Goal: Task Accomplishment & Management: Use online tool/utility

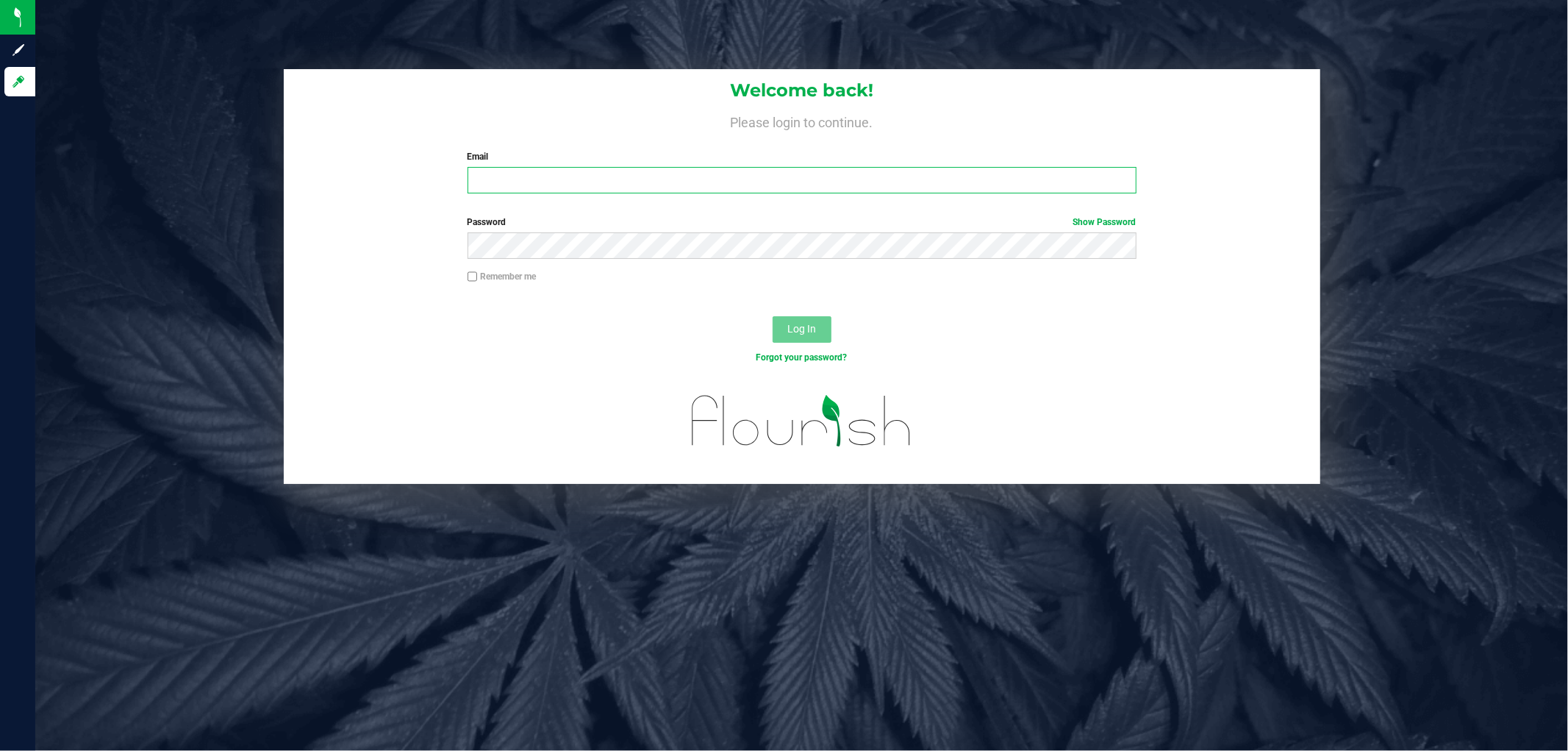
click at [564, 171] on input "Email" at bounding box center [802, 180] width 669 height 26
type input "[EMAIL_ADDRESS][DOMAIN_NAME]"
click at [773, 316] on button "Log In" at bounding box center [802, 329] width 58 height 26
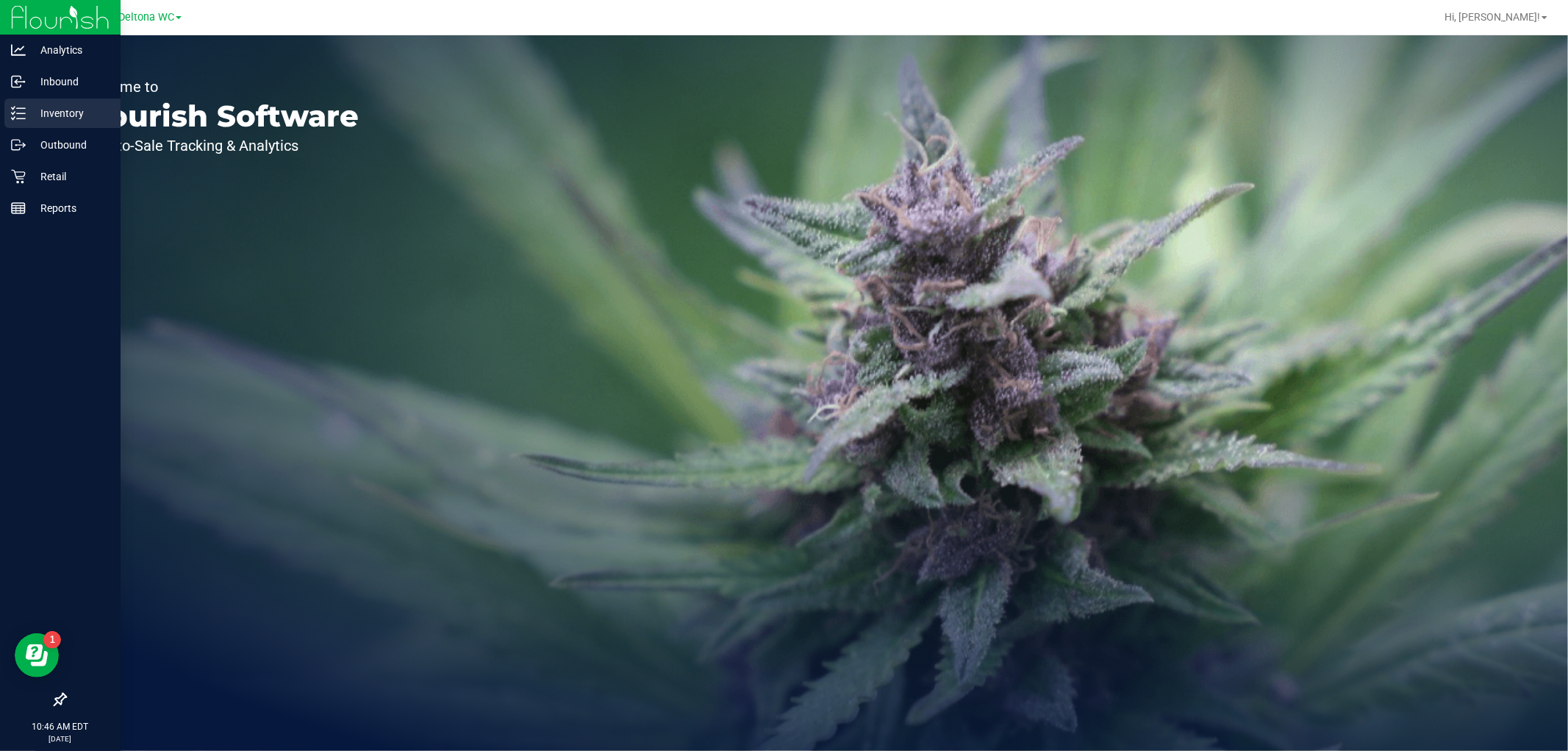
click at [66, 116] on p "Inventory" at bounding box center [70, 113] width 88 height 18
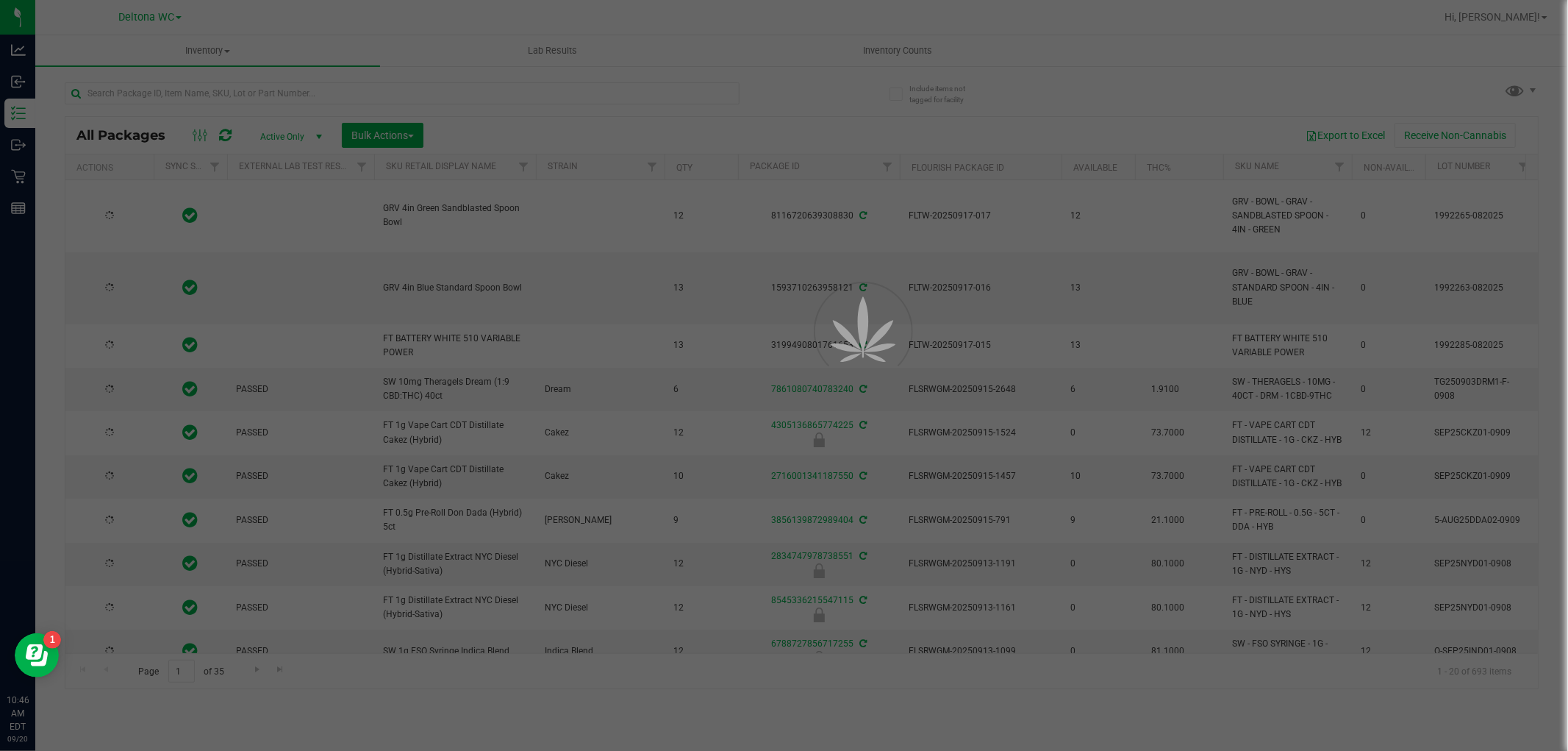
click at [313, 101] on div at bounding box center [784, 376] width 1568 height 751
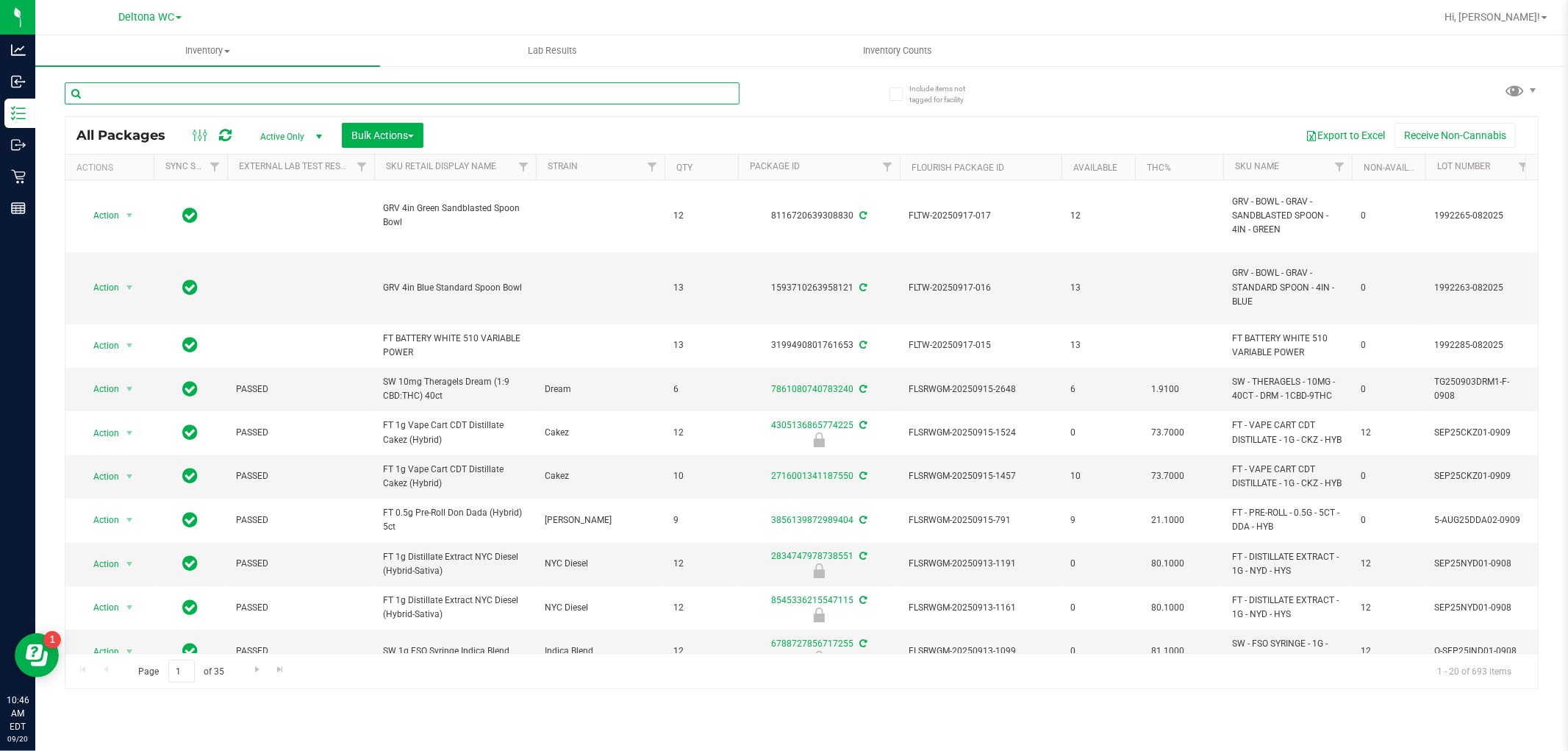
click at [313, 100] on input "text" at bounding box center [402, 93] width 675 height 22
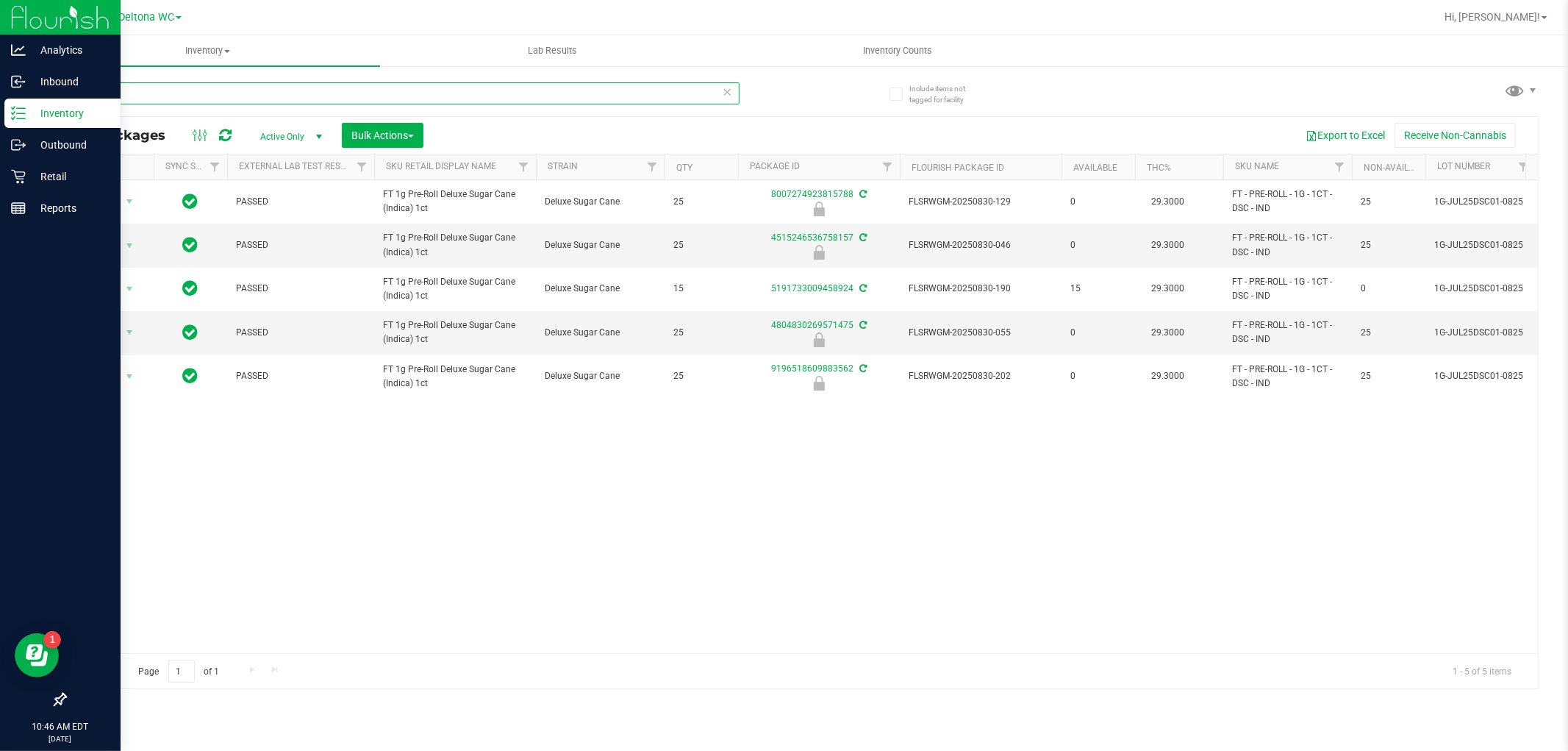
drag, startPoint x: 129, startPoint y: 97, endPoint x: 0, endPoint y: 124, distance: 131.8
click at [0, 124] on div "Analytics Inbound Inventory Outbound Retail Reports 10:46 AM EDT [DATE] 09/20 D…" at bounding box center [784, 376] width 1568 height 751
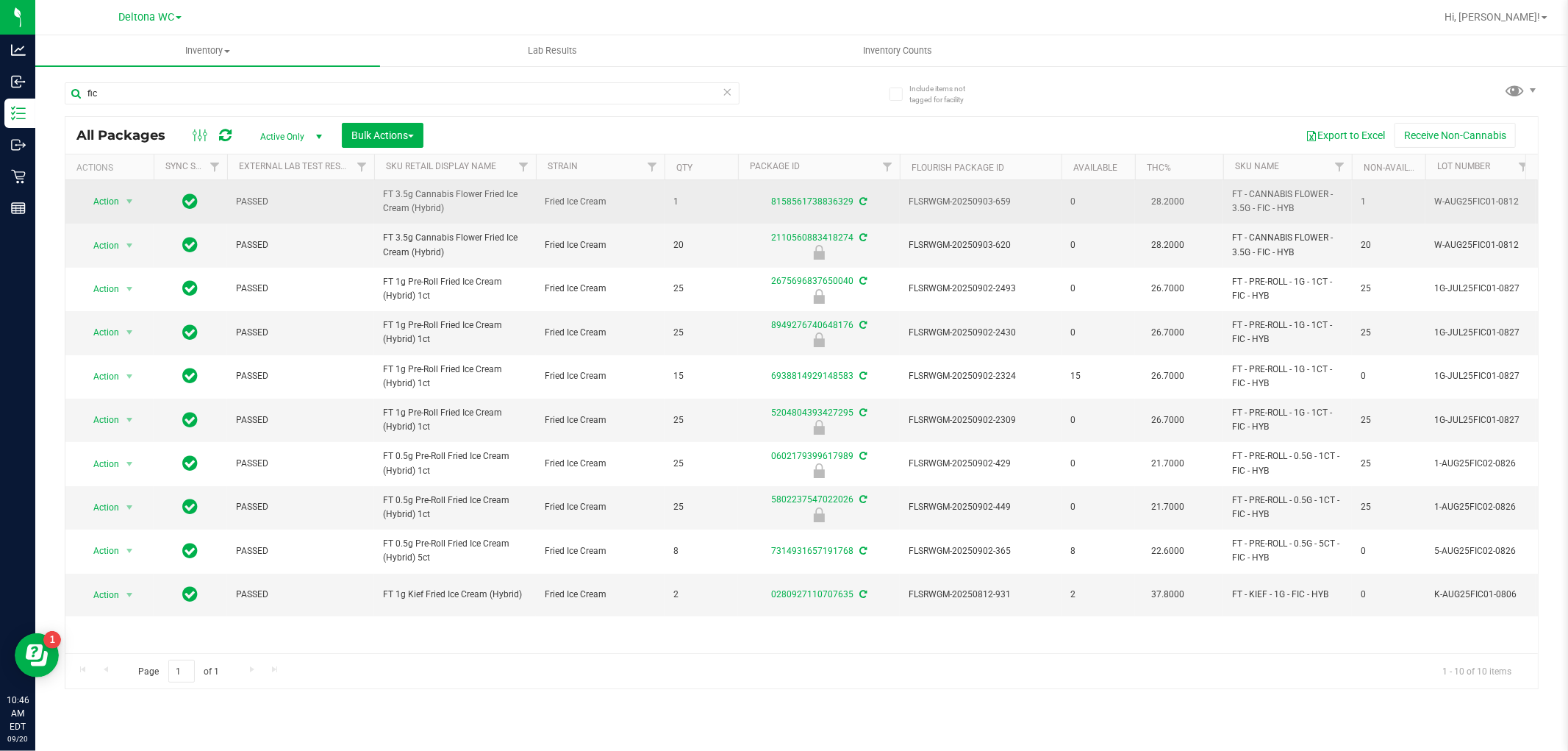
click at [437, 202] on span "FT 3.5g Cannabis Flower Fried Ice Cream (Hybrid)" at bounding box center [455, 201] width 144 height 28
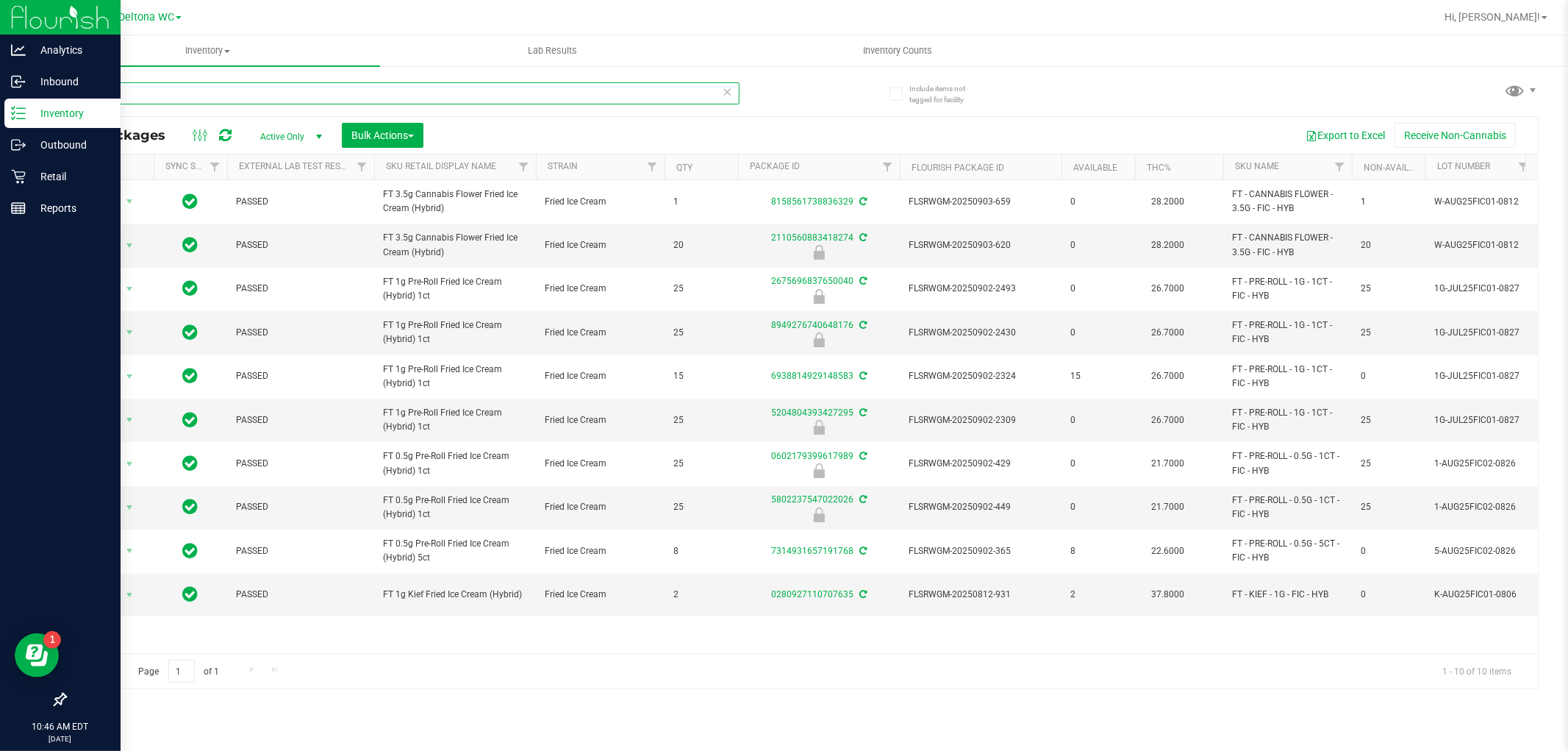
drag, startPoint x: 186, startPoint y: 86, endPoint x: 0, endPoint y: 120, distance: 189.1
click at [0, 120] on div "Analytics Inbound Inventory Outbound Retail Reports 10:46 AM EDT [DATE] 09/20 D…" at bounding box center [784, 376] width 1568 height 751
paste input "FT 3.5g Cannabis Flower Fried Ice Cream (Hybrid)"
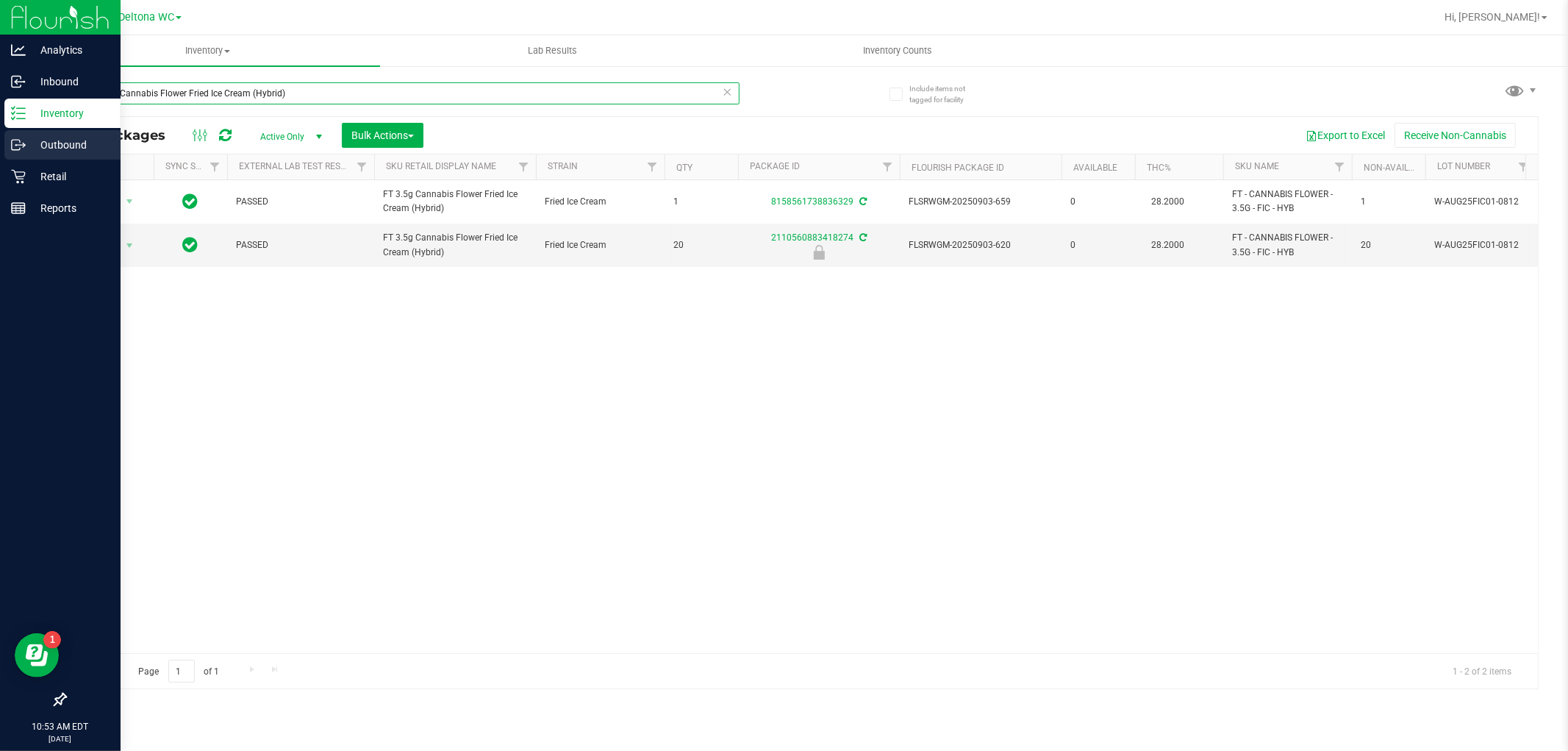
drag, startPoint x: 420, startPoint y: 90, endPoint x: 0, endPoint y: 153, distance: 424.7
click at [0, 153] on div "Analytics Inbound Inventory Outbound Retail Reports 10:53 AM EDT [DATE] 09/20 D…" at bounding box center [784, 376] width 1568 height 751
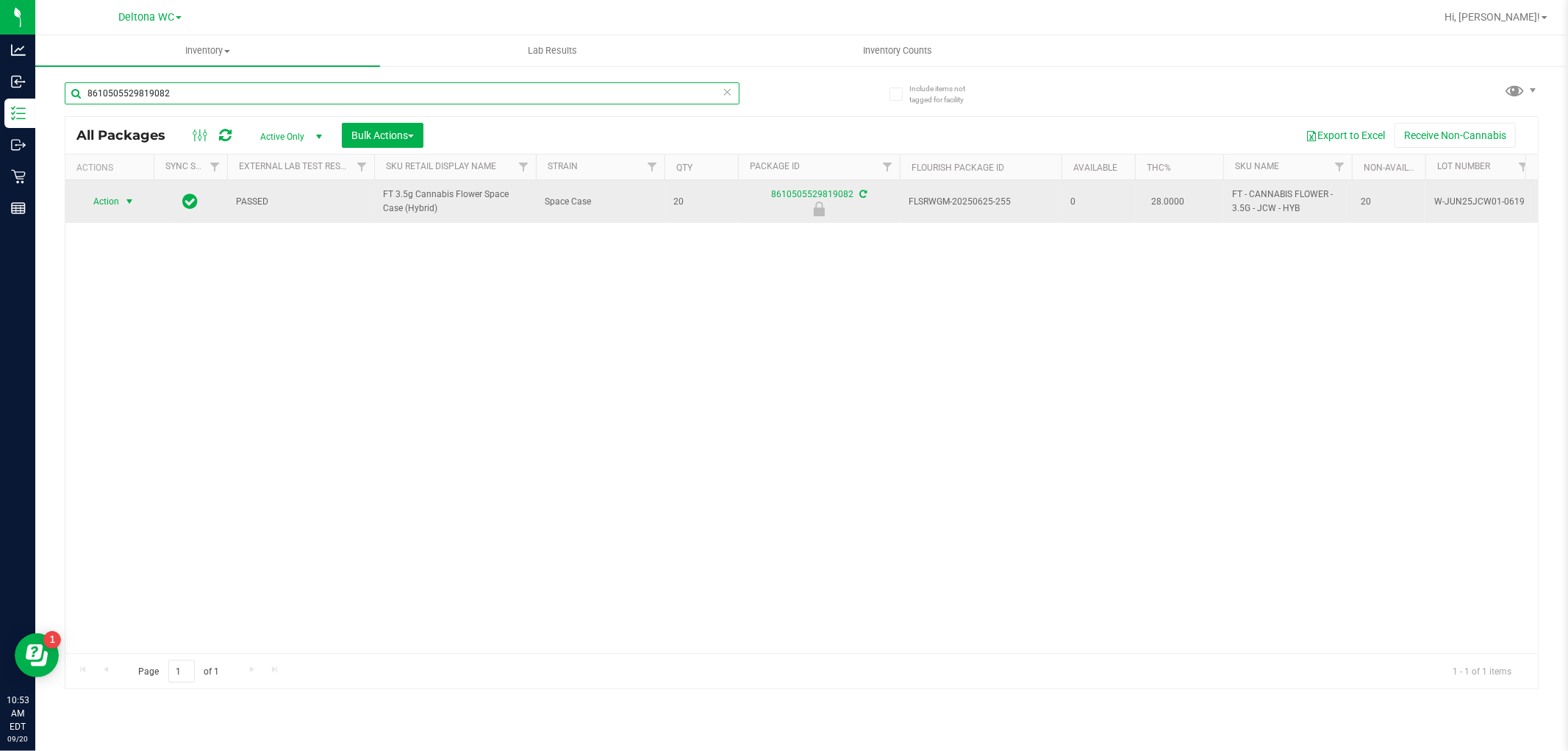
type input "8610505529819082"
click at [107, 207] on span "Action" at bounding box center [100, 202] width 40 height 20
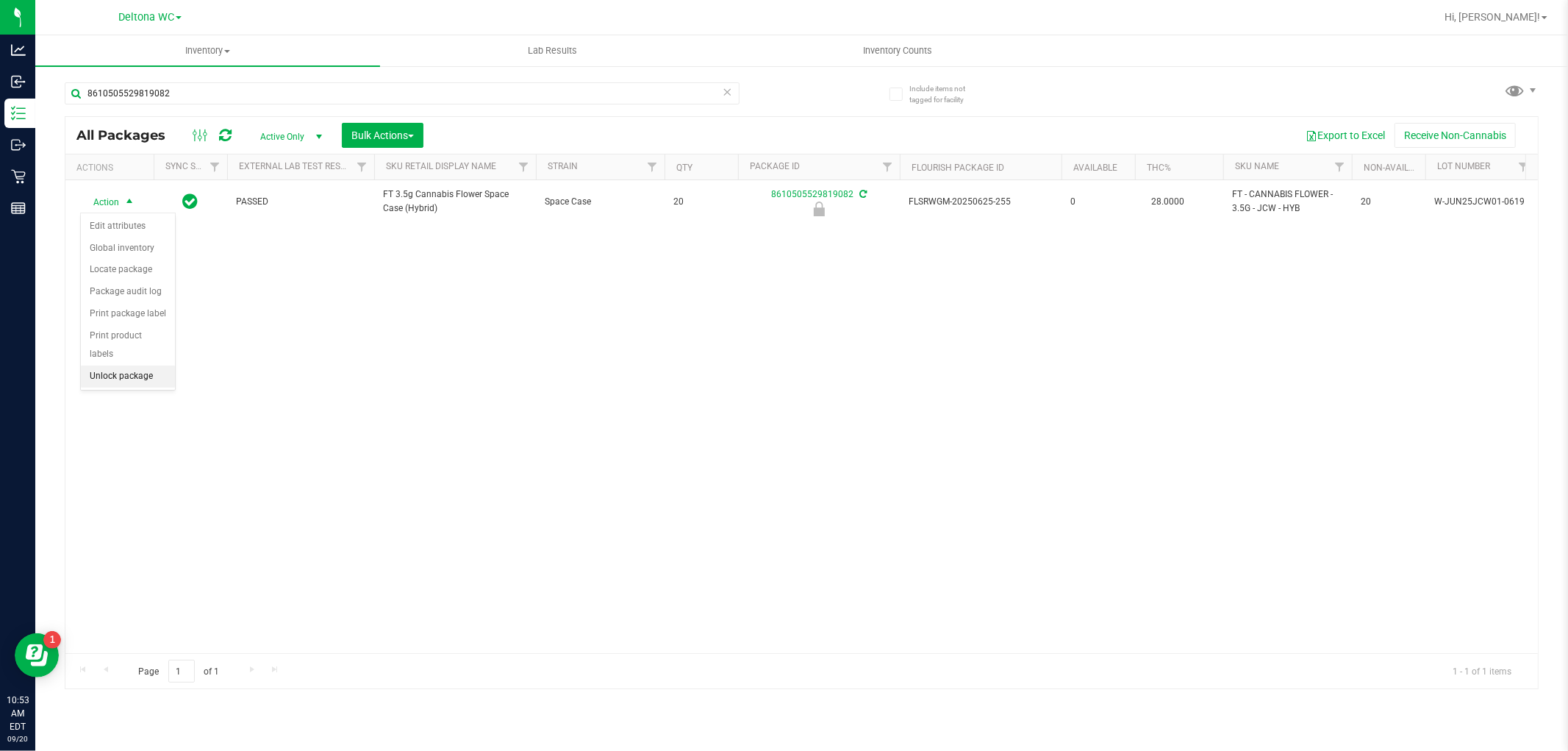
click at [107, 376] on li "Unlock package" at bounding box center [127, 376] width 94 height 22
click at [1542, 12] on link "Hi, [PERSON_NAME]!" at bounding box center [1495, 17] width 114 height 15
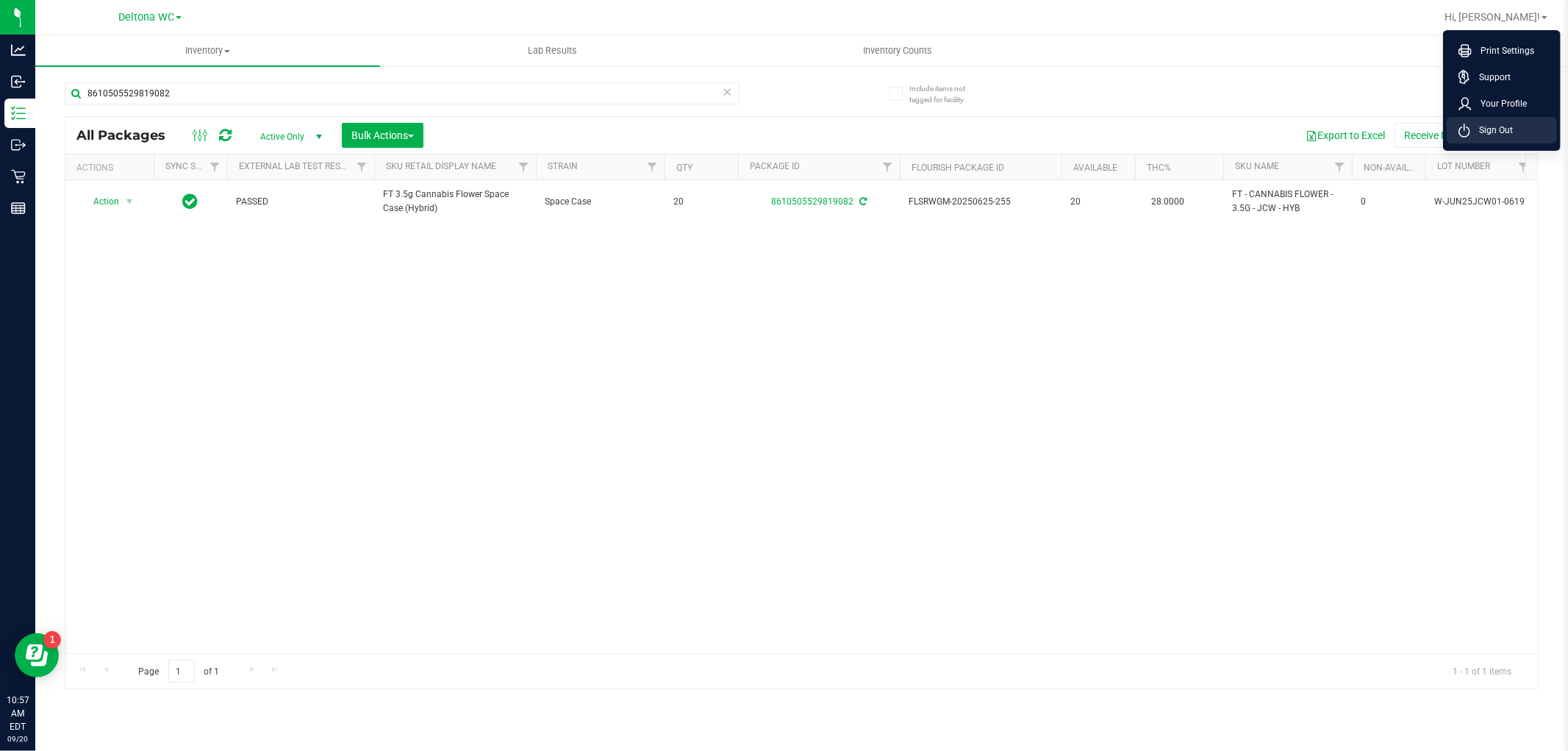
click at [1510, 133] on span "Sign Out" at bounding box center [1492, 130] width 42 height 14
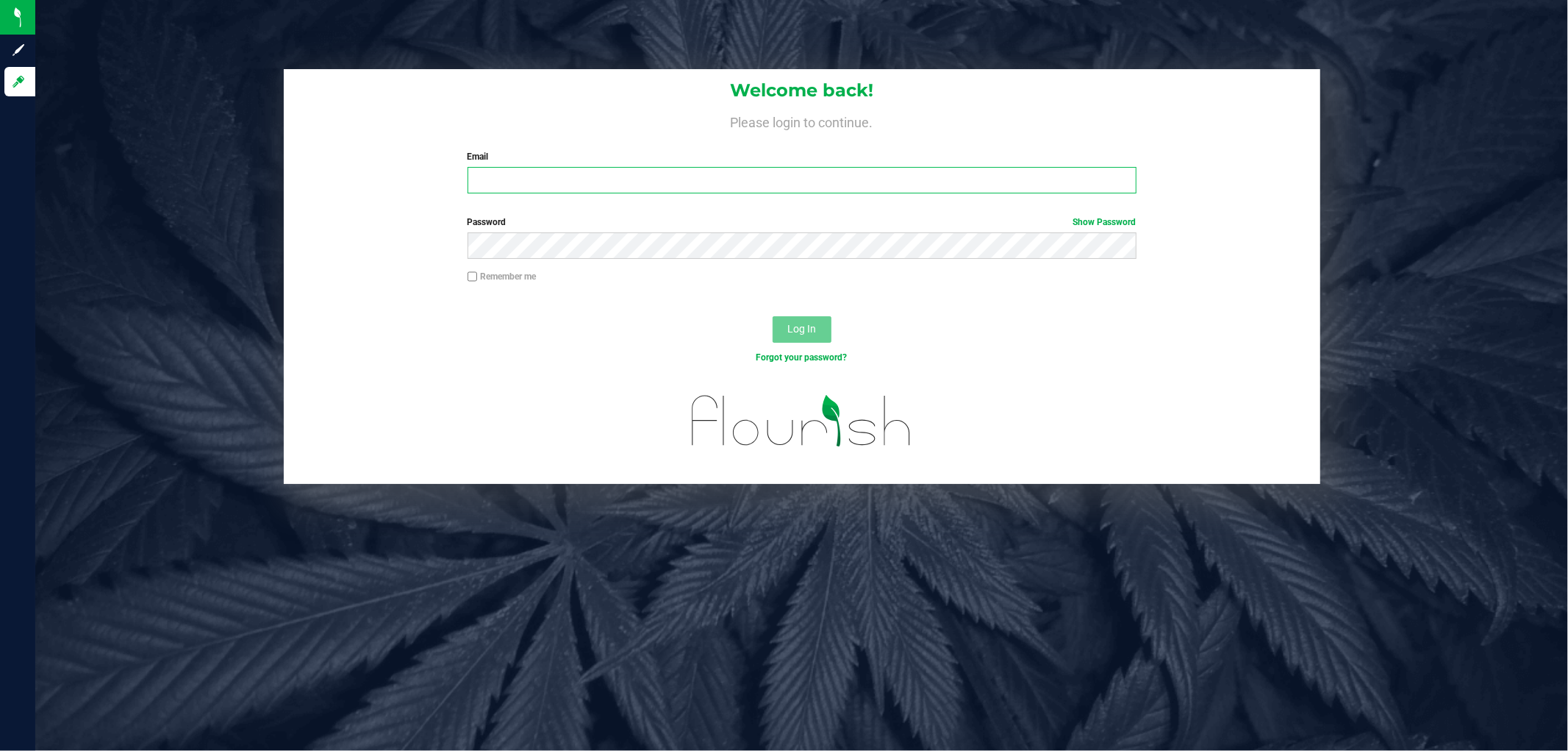
click at [805, 175] on input "Email" at bounding box center [802, 180] width 669 height 26
paste input "[EMAIL_ADDRESS][DOMAIN_NAME]"
type input "[EMAIL_ADDRESS][DOMAIN_NAME]"
click at [695, 180] on input "[EMAIL_ADDRESS][DOMAIN_NAME]" at bounding box center [802, 180] width 669 height 26
click at [646, 259] on div "Password Show Password" at bounding box center [802, 242] width 1037 height 54
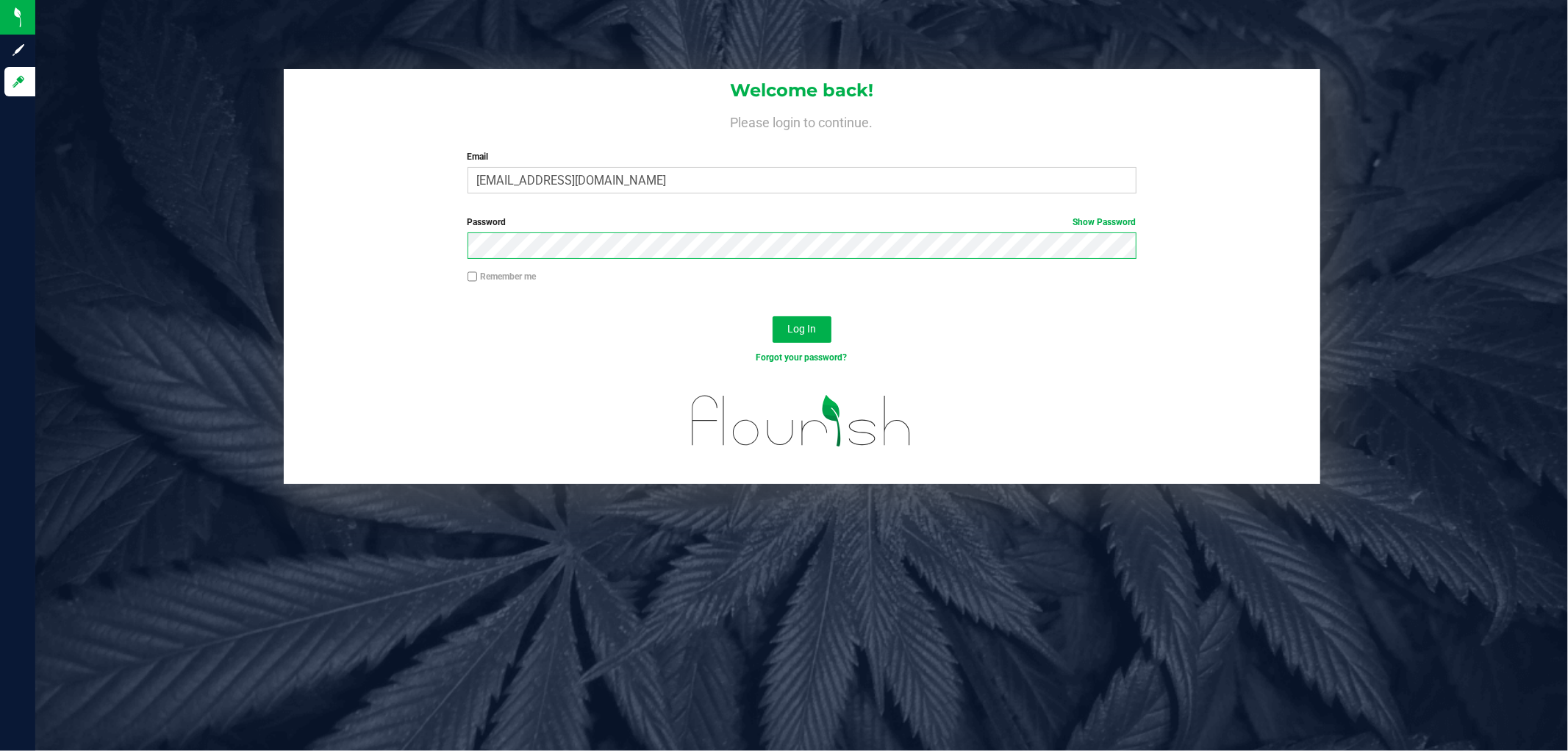
click at [773, 316] on button "Log In" at bounding box center [802, 329] width 58 height 26
